Goal: Transaction & Acquisition: Purchase product/service

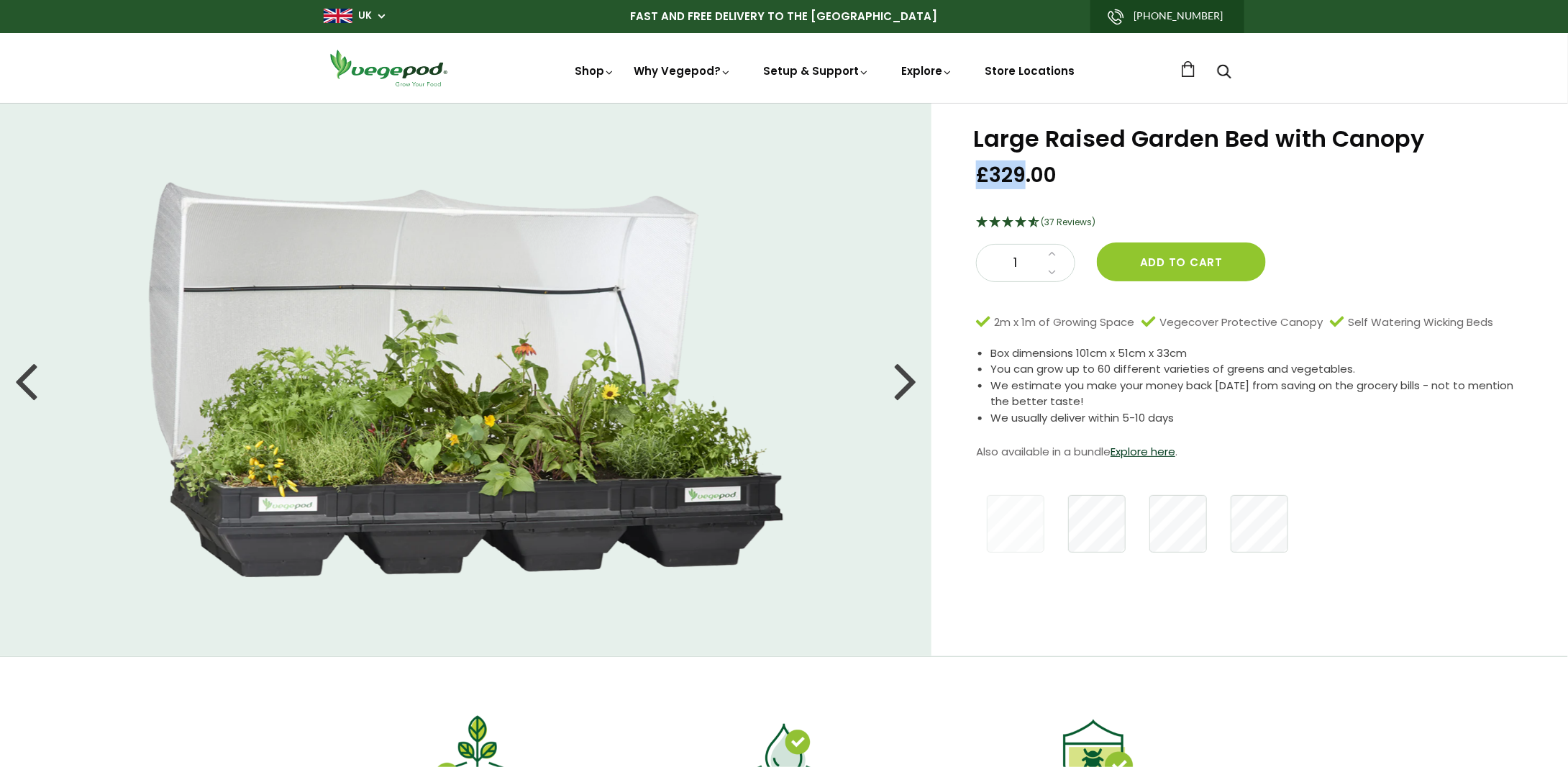
drag, startPoint x: 978, startPoint y: 172, endPoint x: 1025, endPoint y: 176, distance: 47.2
click at [1025, 176] on span "£329.00" at bounding box center [1015, 174] width 80 height 27
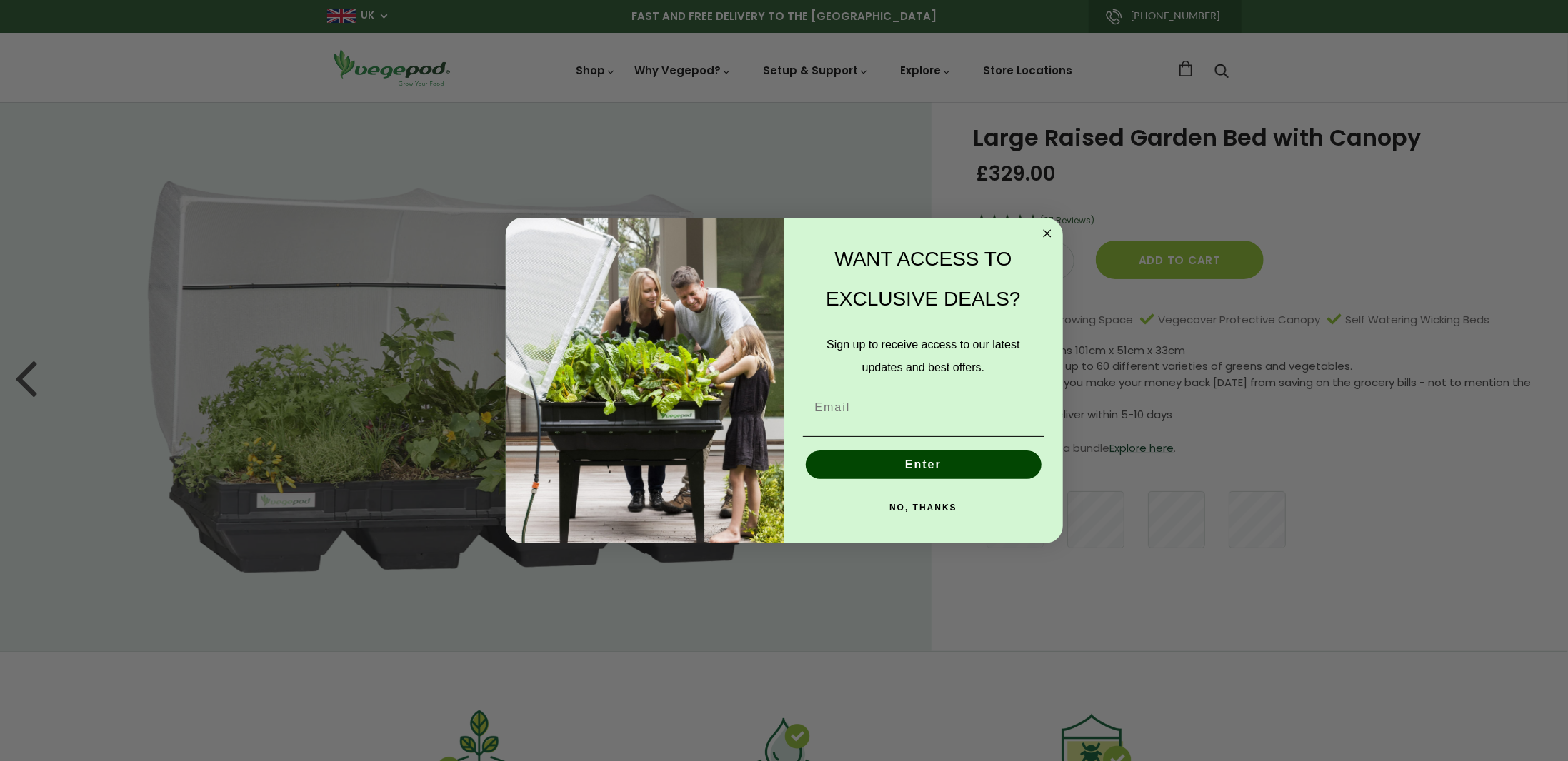
click at [1050, 231] on circle "Close dialog" at bounding box center [1047, 233] width 17 height 17
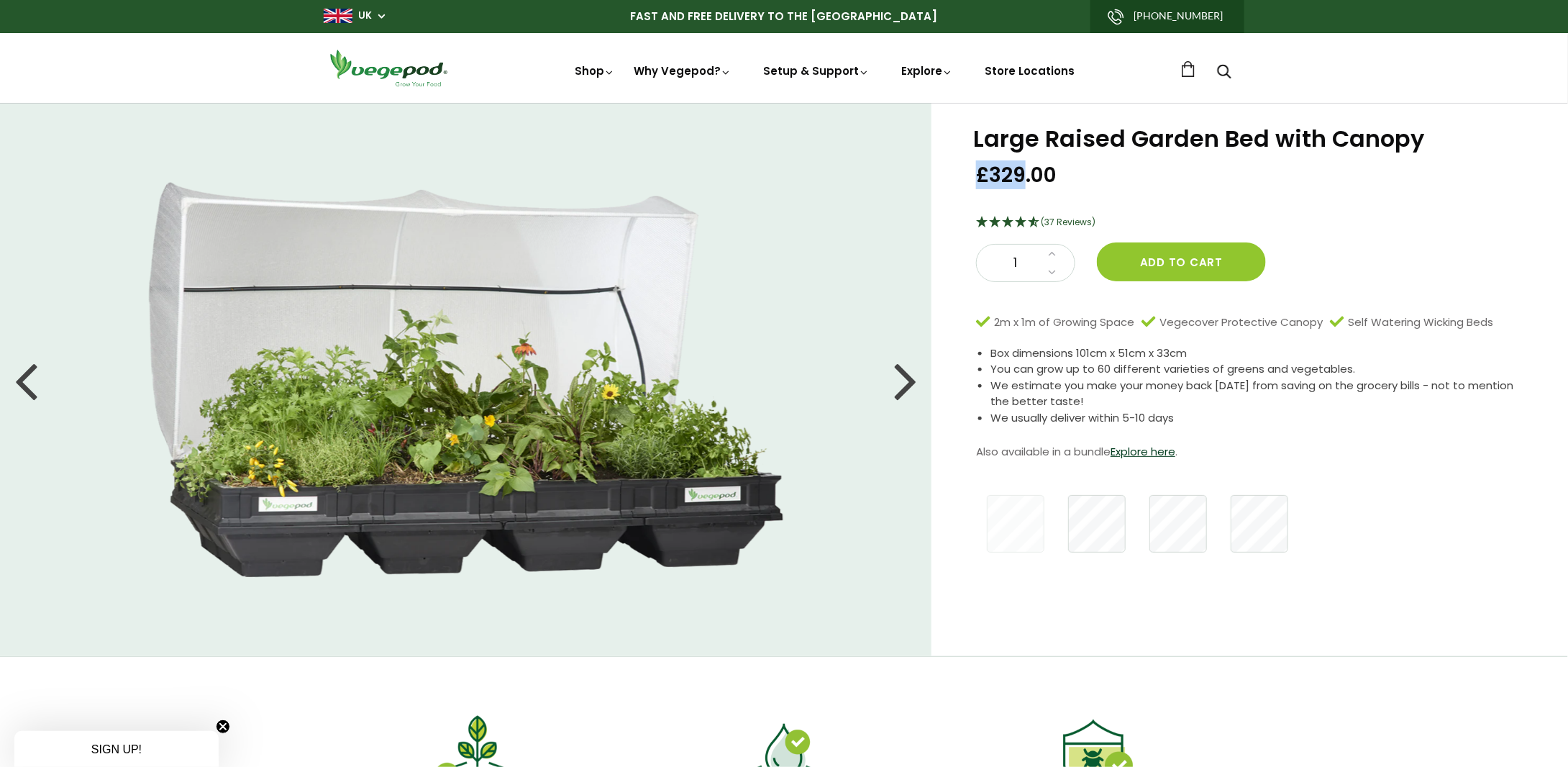
drag, startPoint x: 977, startPoint y: 173, endPoint x: 1024, endPoint y: 169, distance: 47.2
click at [1024, 169] on span "£329.00" at bounding box center [1015, 174] width 80 height 27
copy span "£329"
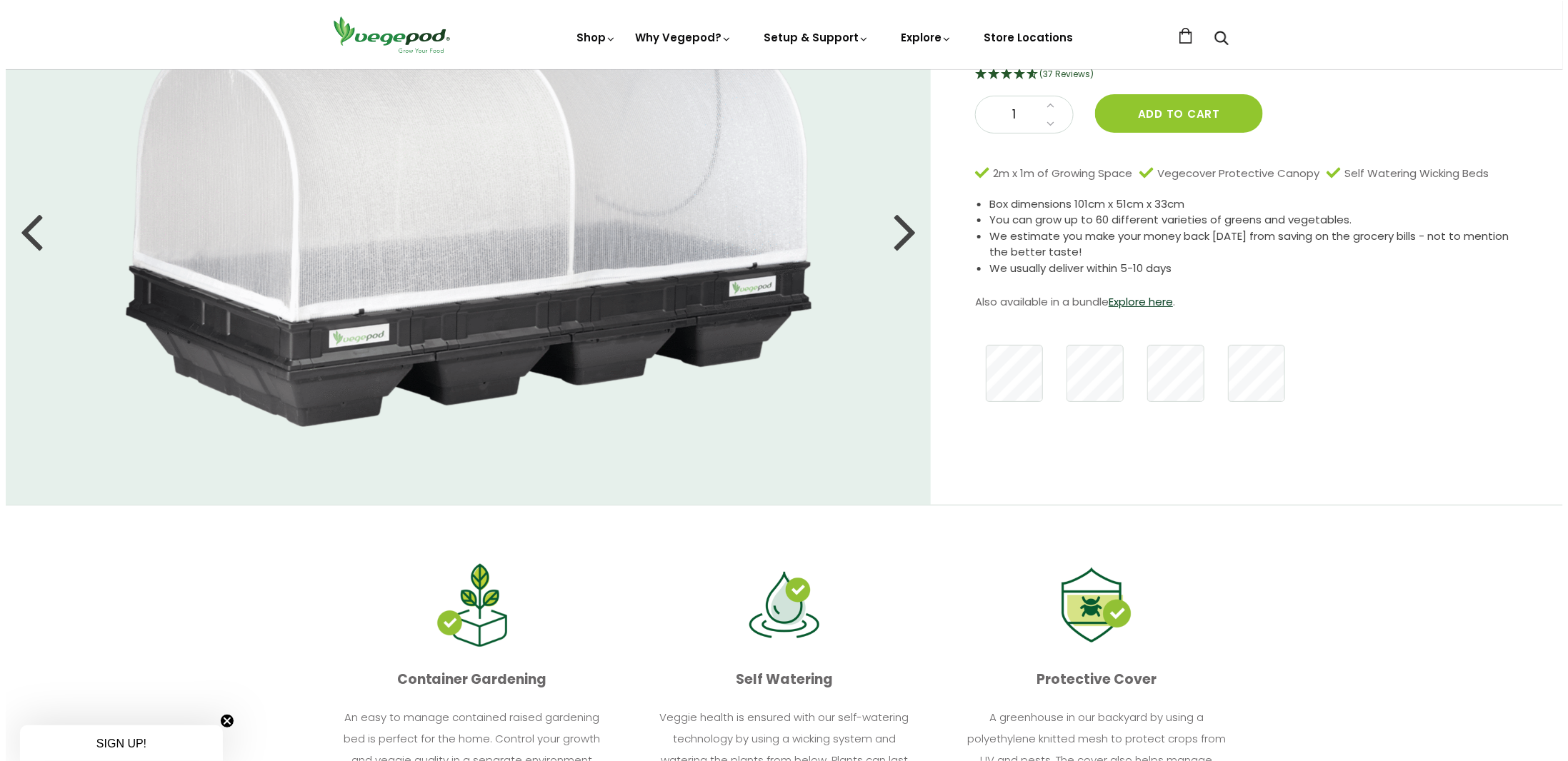
scroll to position [214, 0]
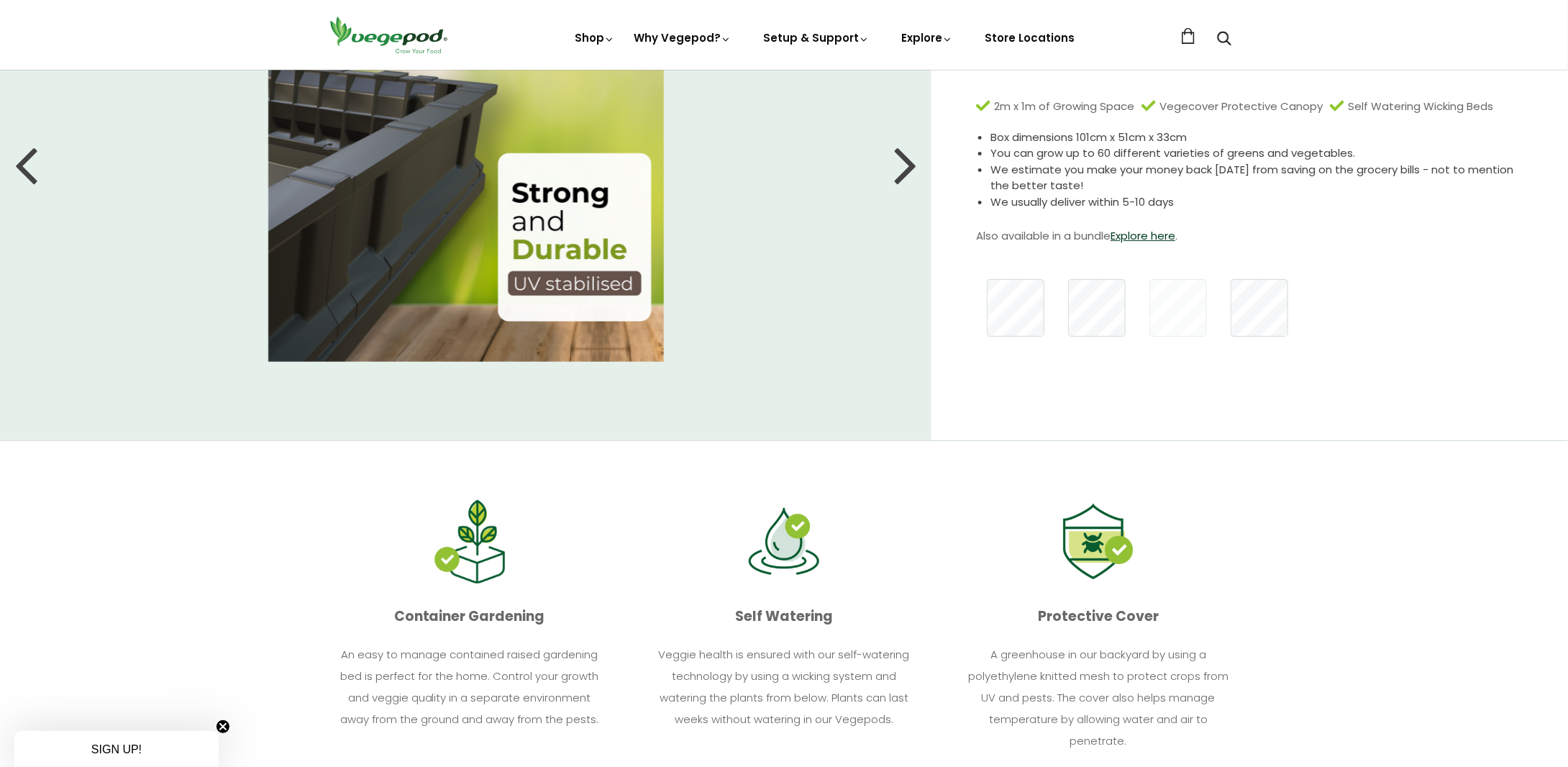
click at [886, 158] on li at bounding box center [466, 164] width 932 height 395
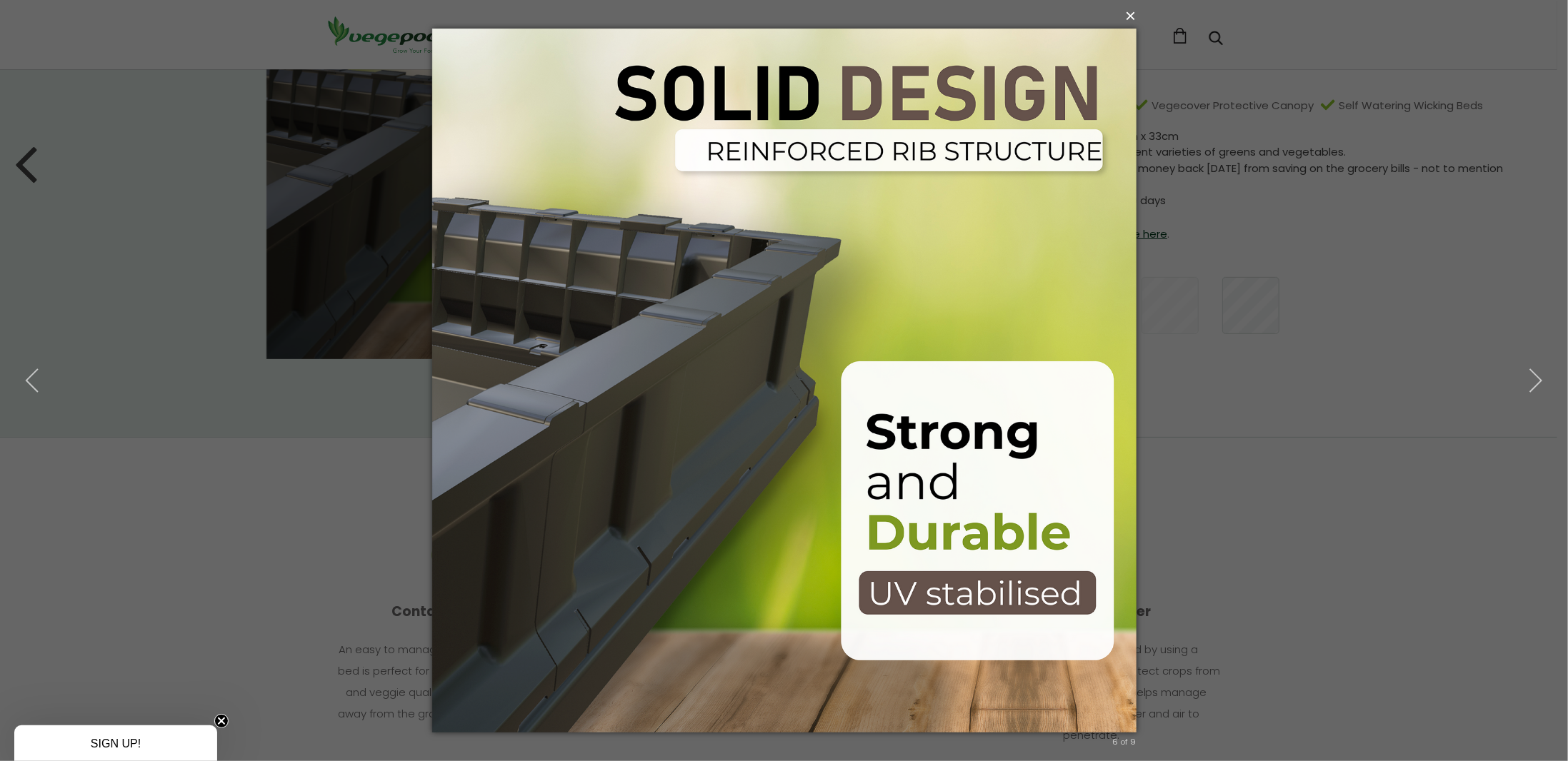
click at [1133, 15] on button "×" at bounding box center [789, 16] width 704 height 31
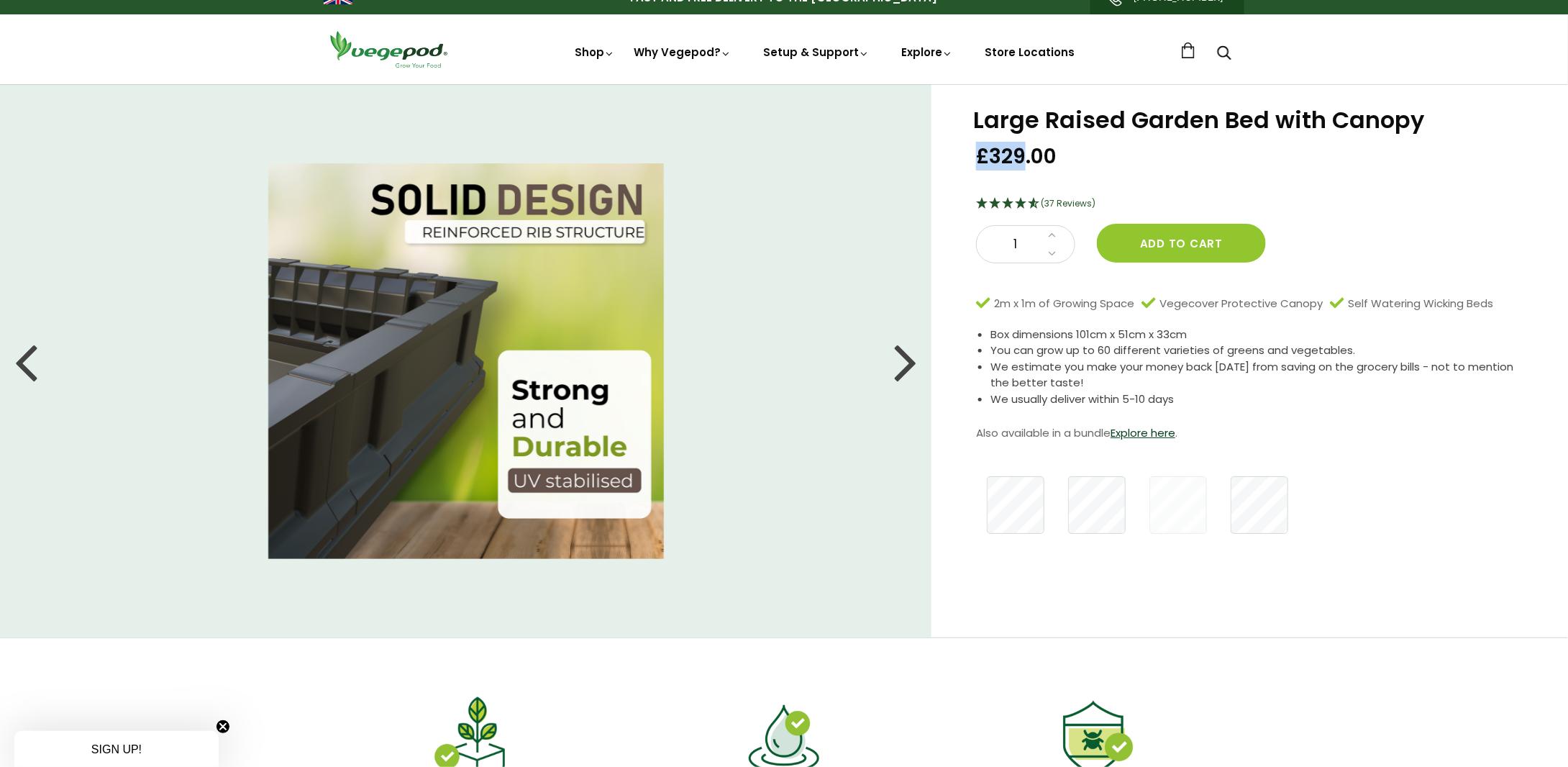
scroll to position [0, 0]
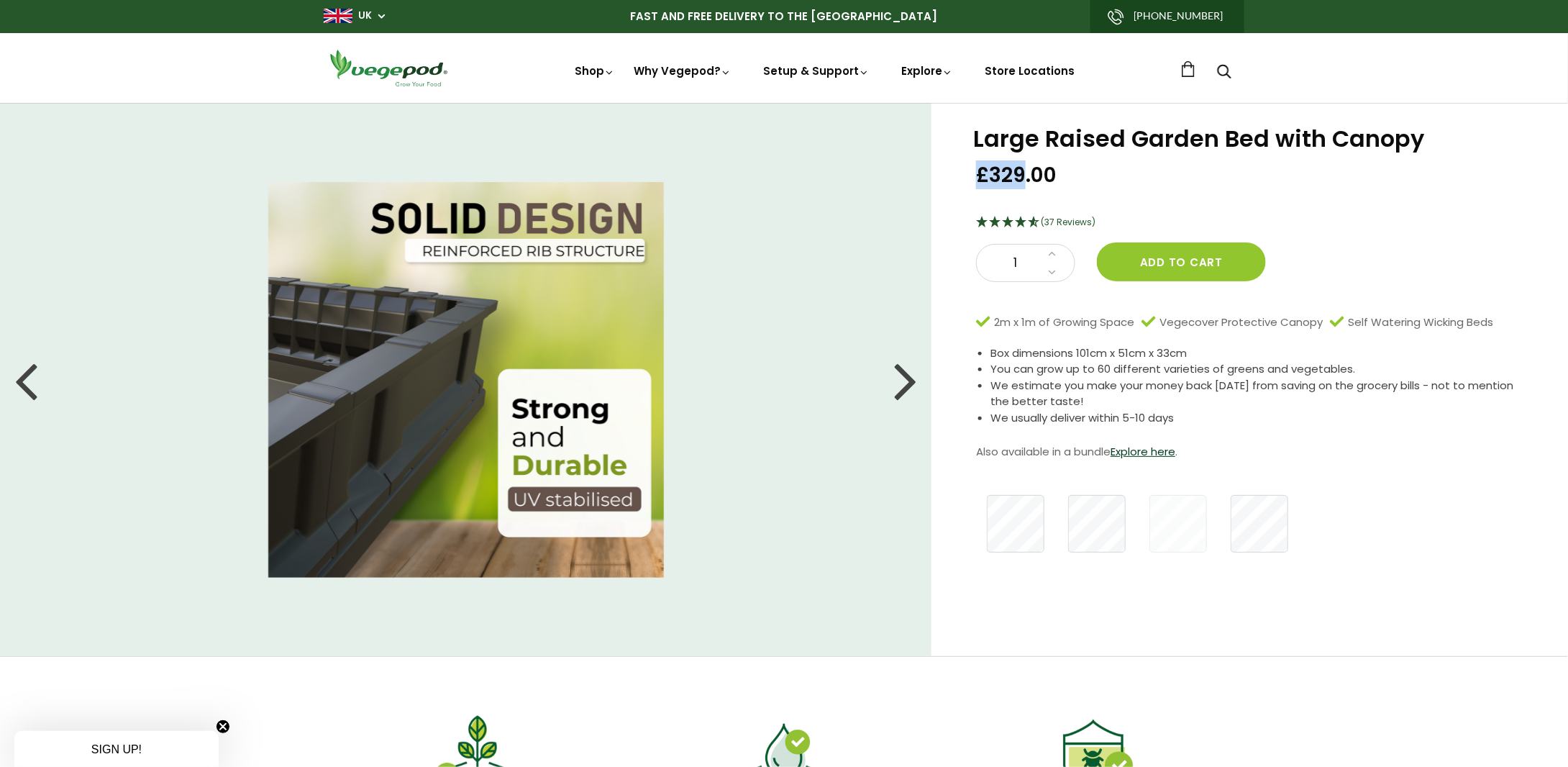
click at [904, 379] on div at bounding box center [904, 380] width 23 height 64
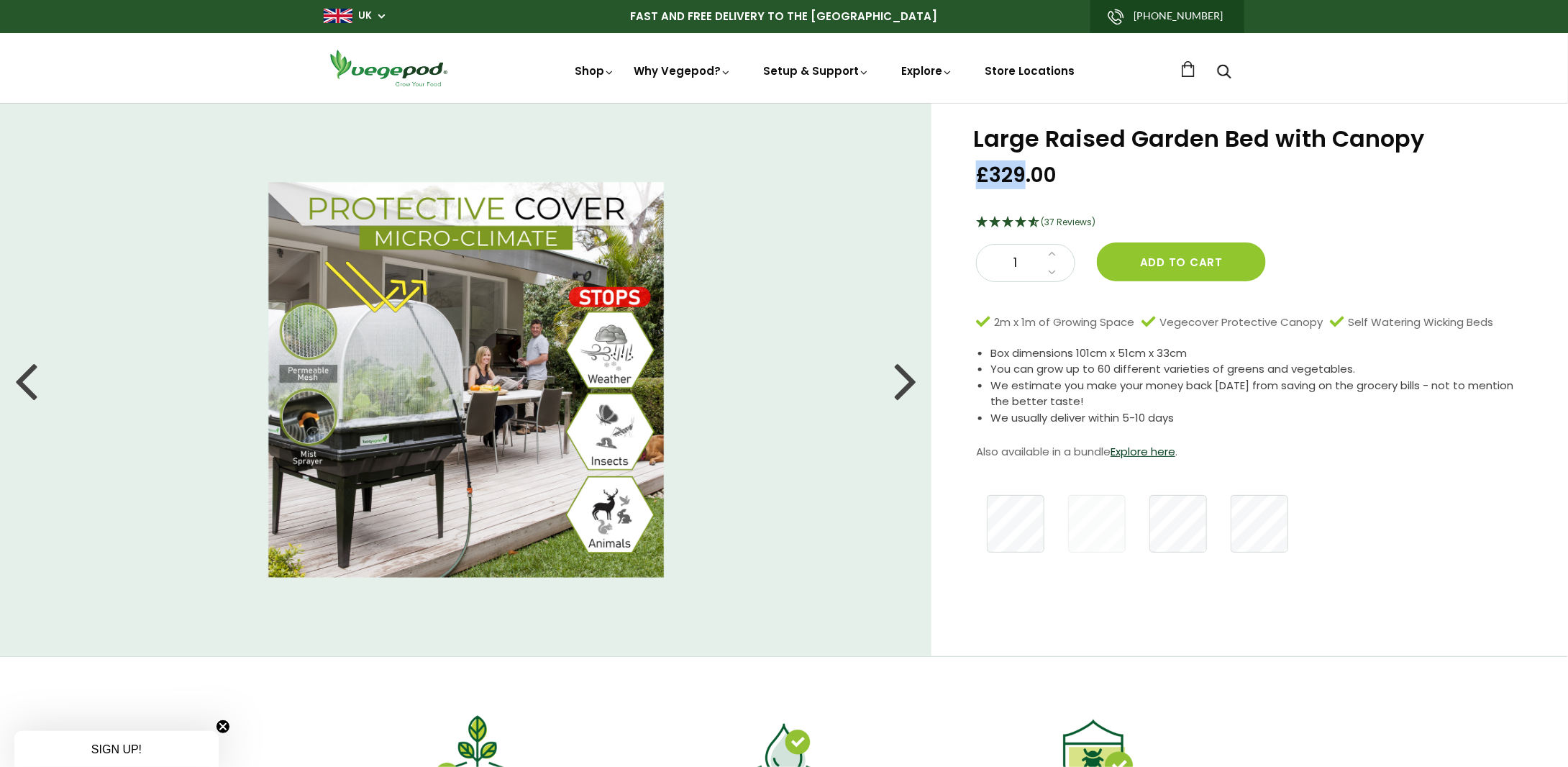
click at [904, 379] on div at bounding box center [904, 380] width 23 height 64
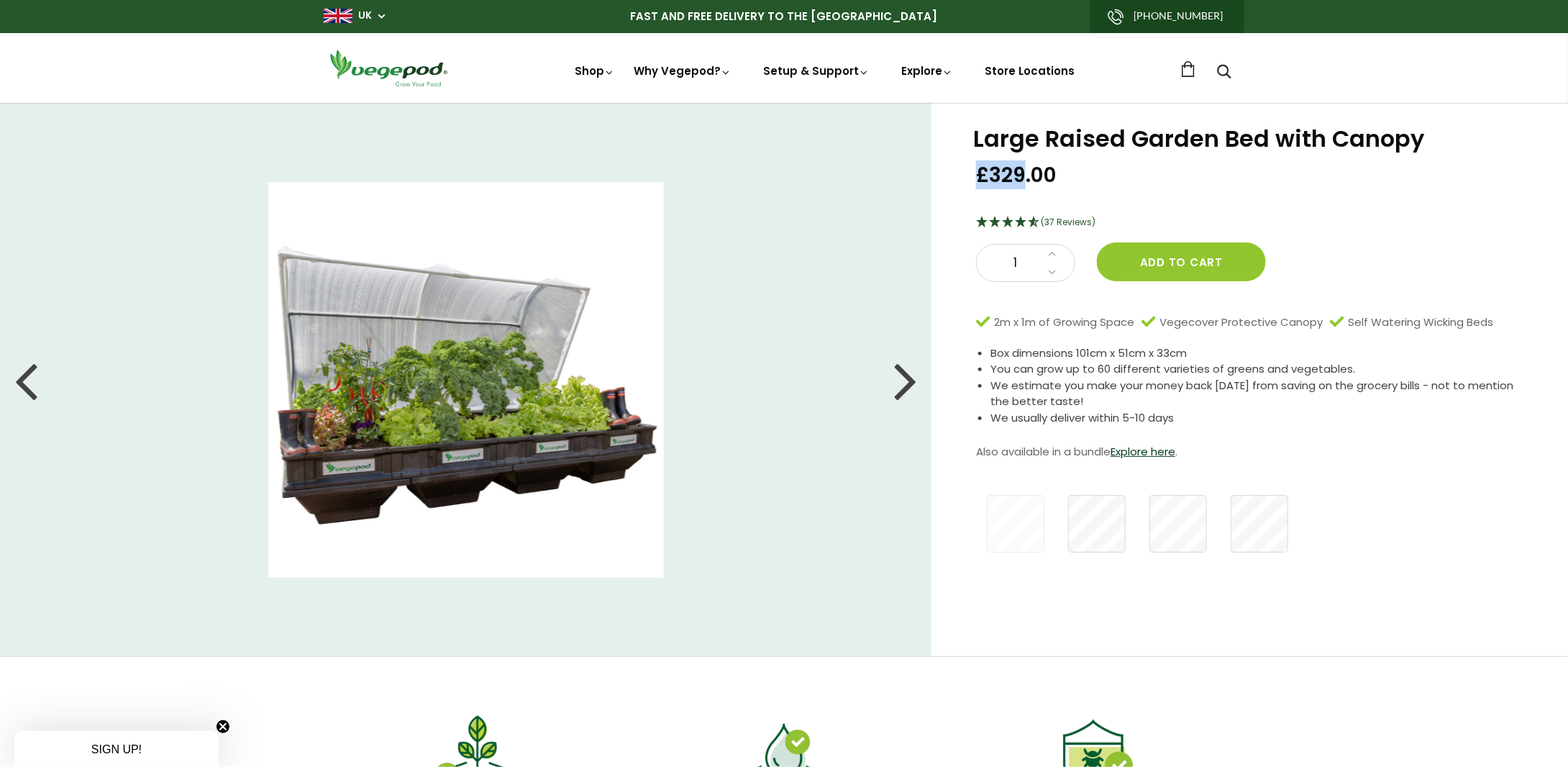
click at [904, 379] on div at bounding box center [904, 380] width 23 height 64
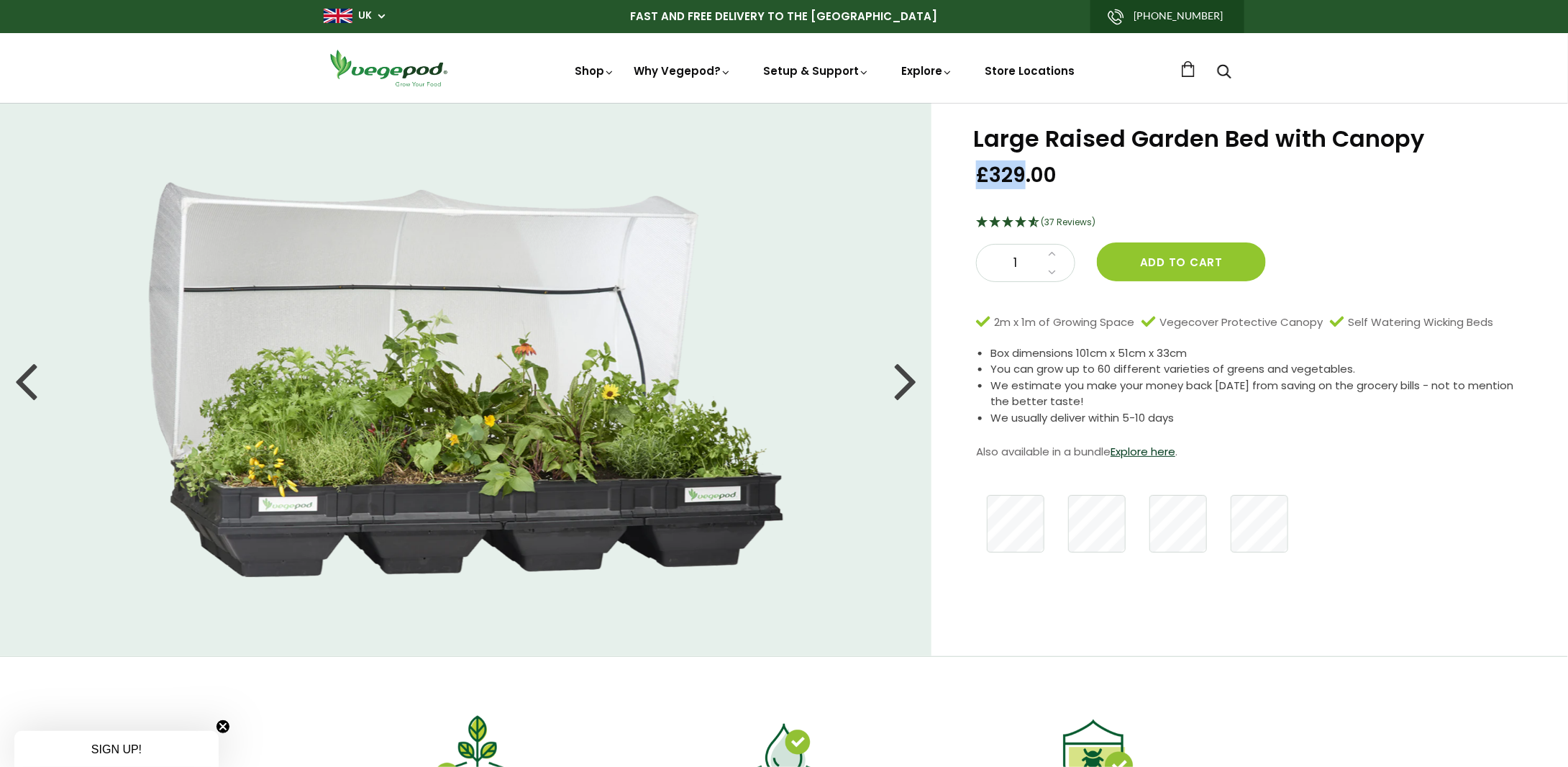
click at [904, 379] on div at bounding box center [904, 380] width 23 height 64
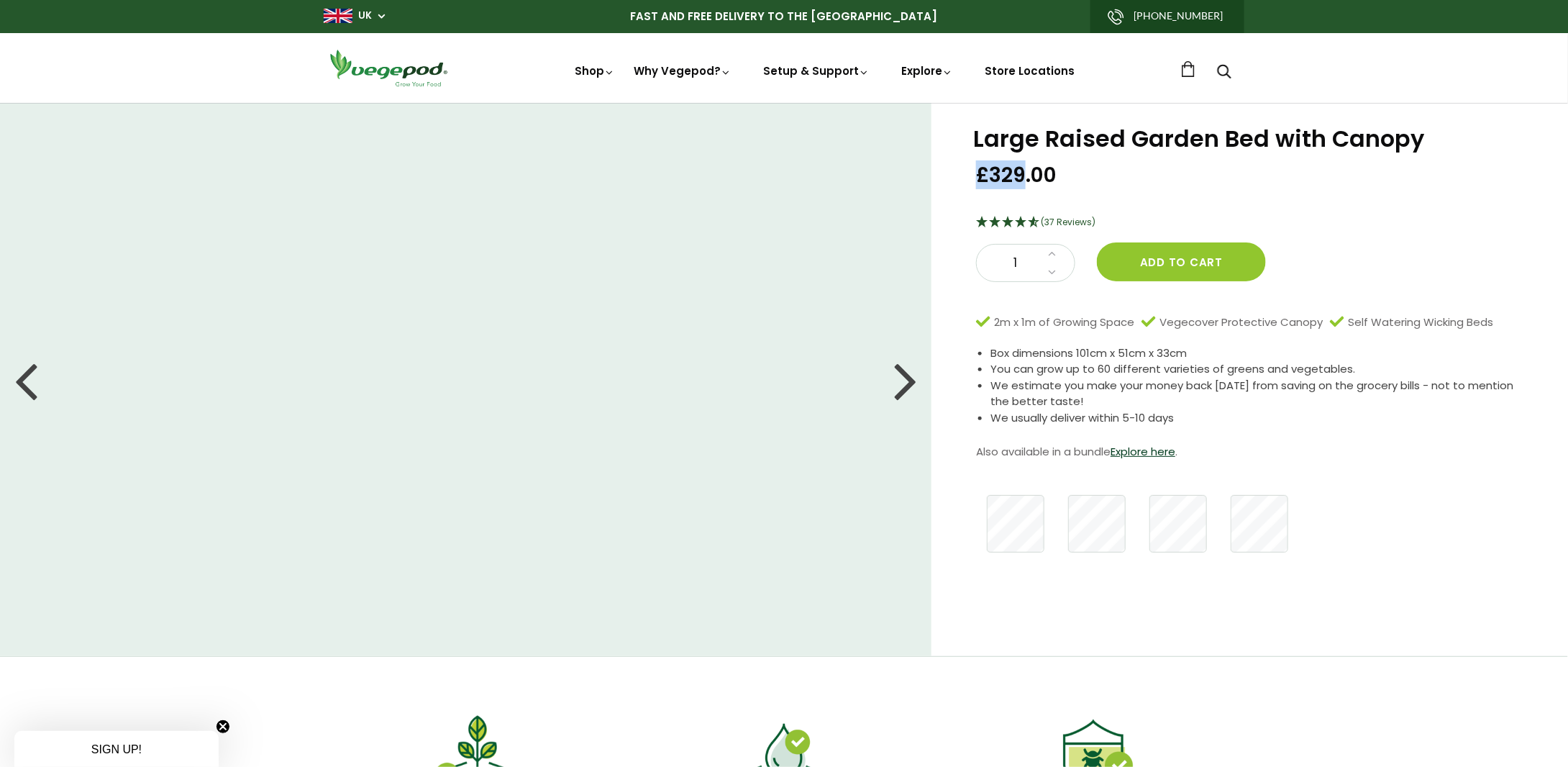
click at [904, 379] on div at bounding box center [904, 380] width 23 height 64
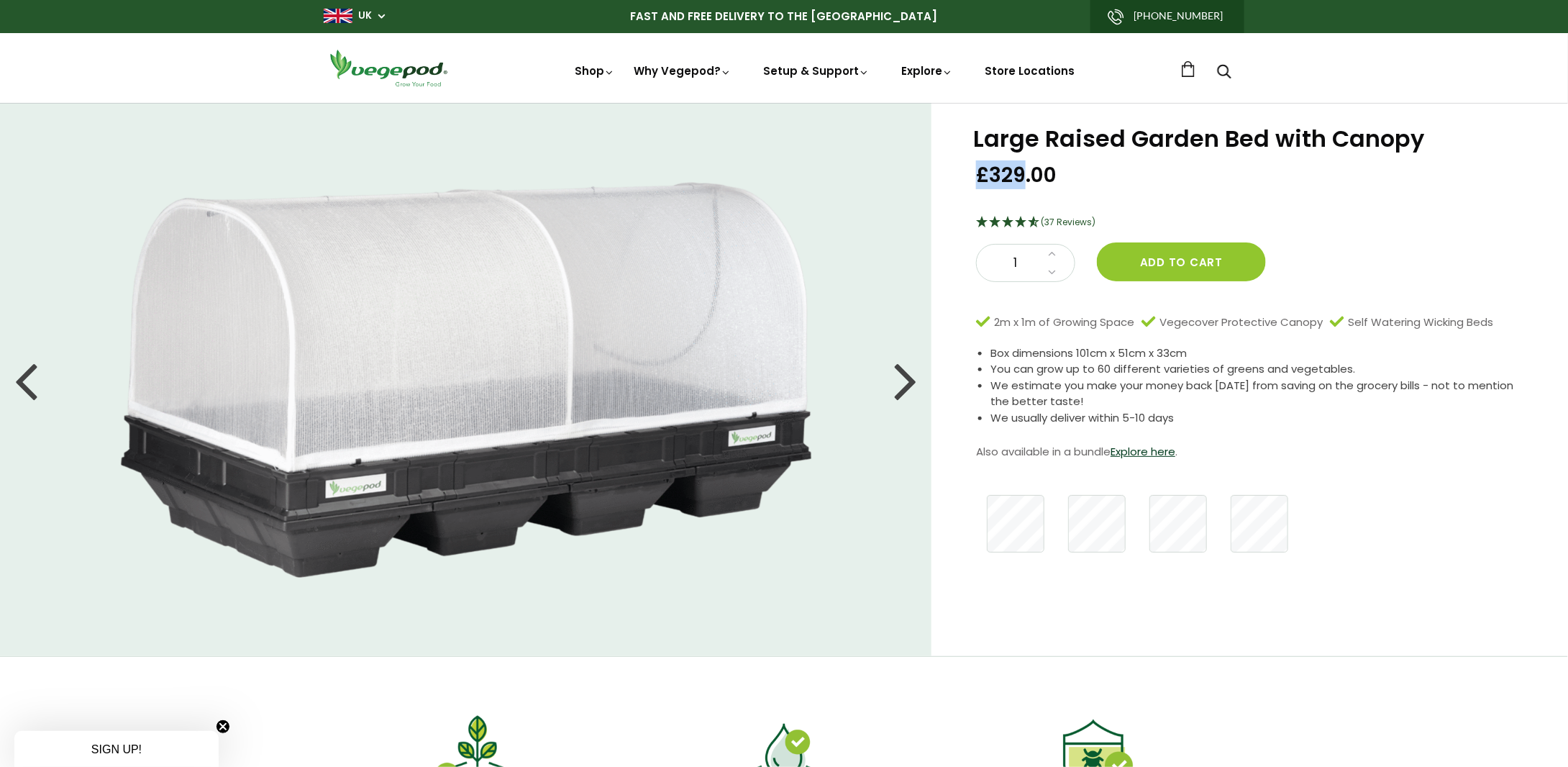
click at [904, 379] on div at bounding box center [904, 380] width 23 height 64
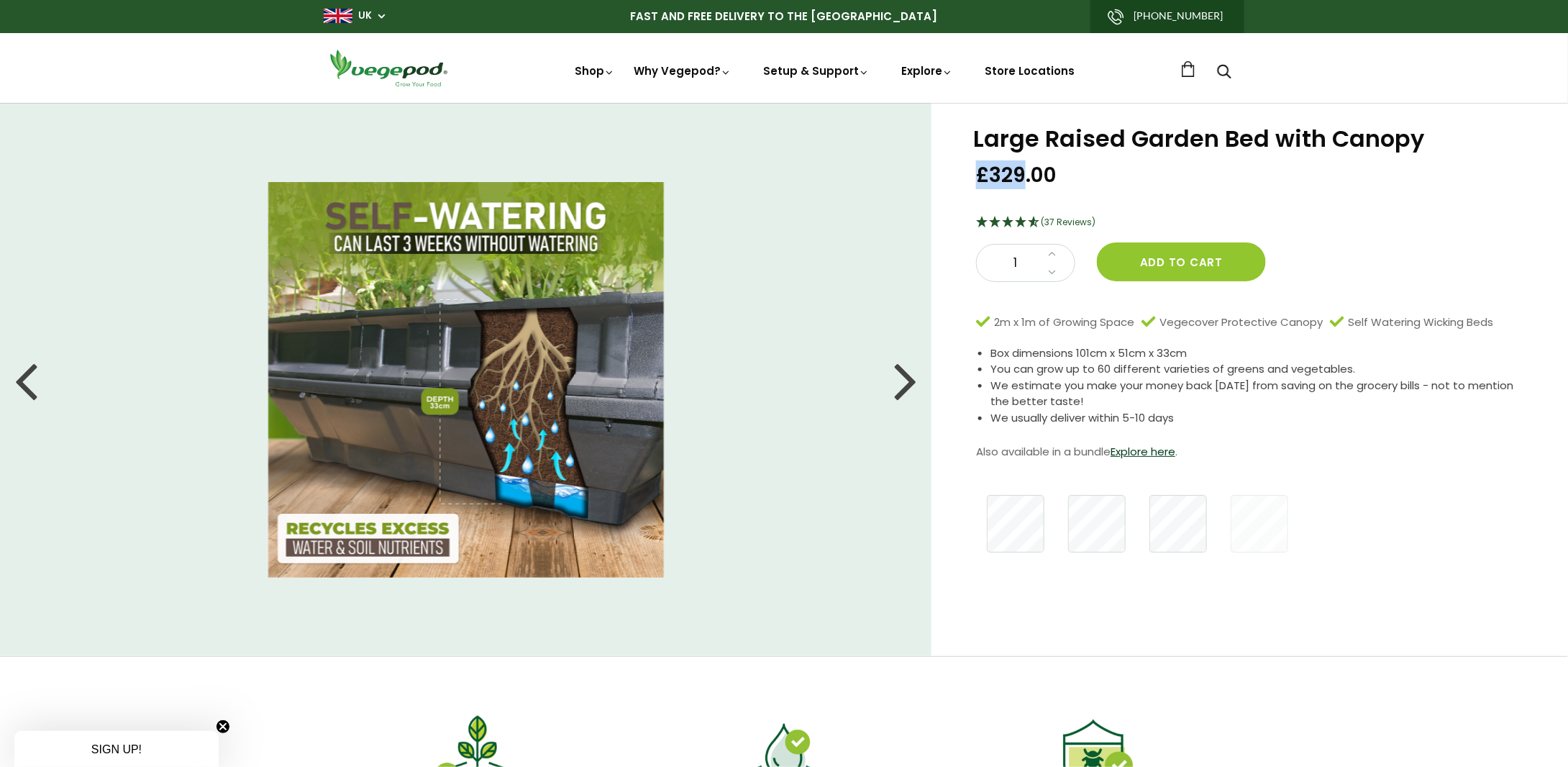
click at [904, 379] on div at bounding box center [904, 380] width 23 height 64
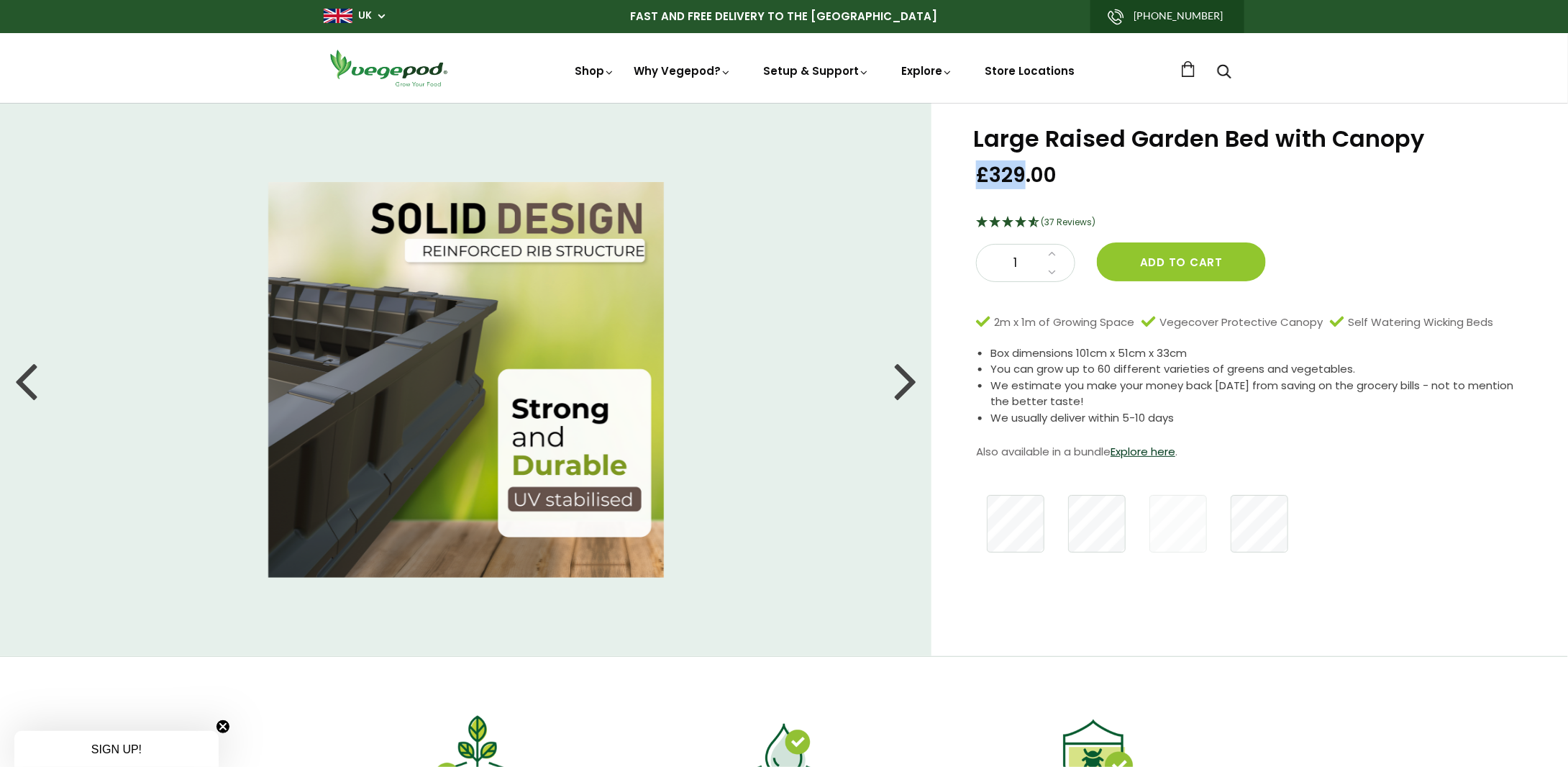
click at [904, 379] on div at bounding box center [904, 380] width 23 height 64
